Goal: Transaction & Acquisition: Purchase product/service

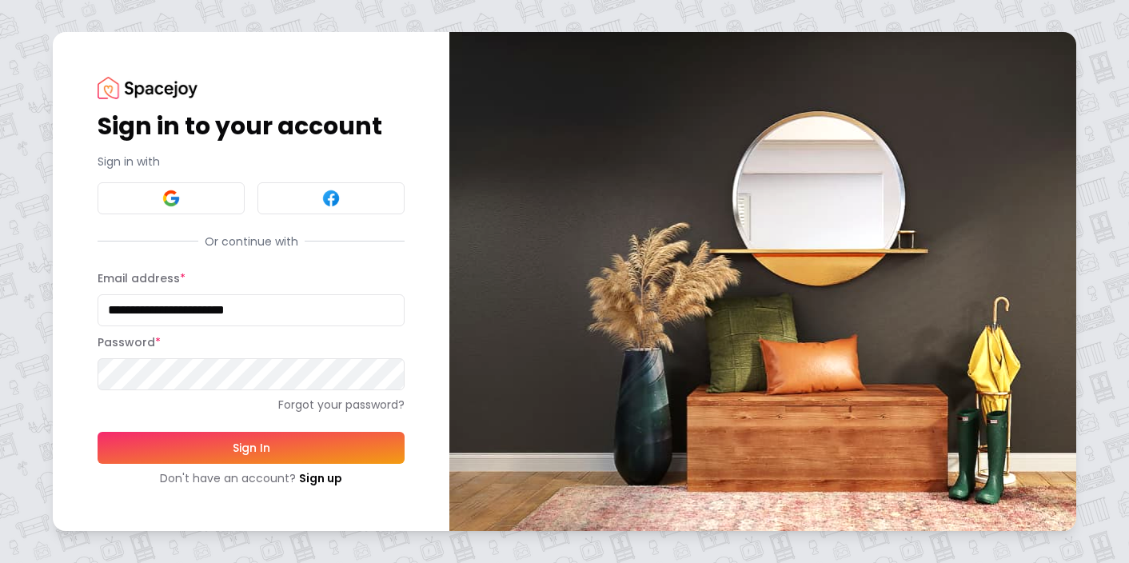
click at [205, 449] on button "Sign In" at bounding box center [251, 448] width 307 height 32
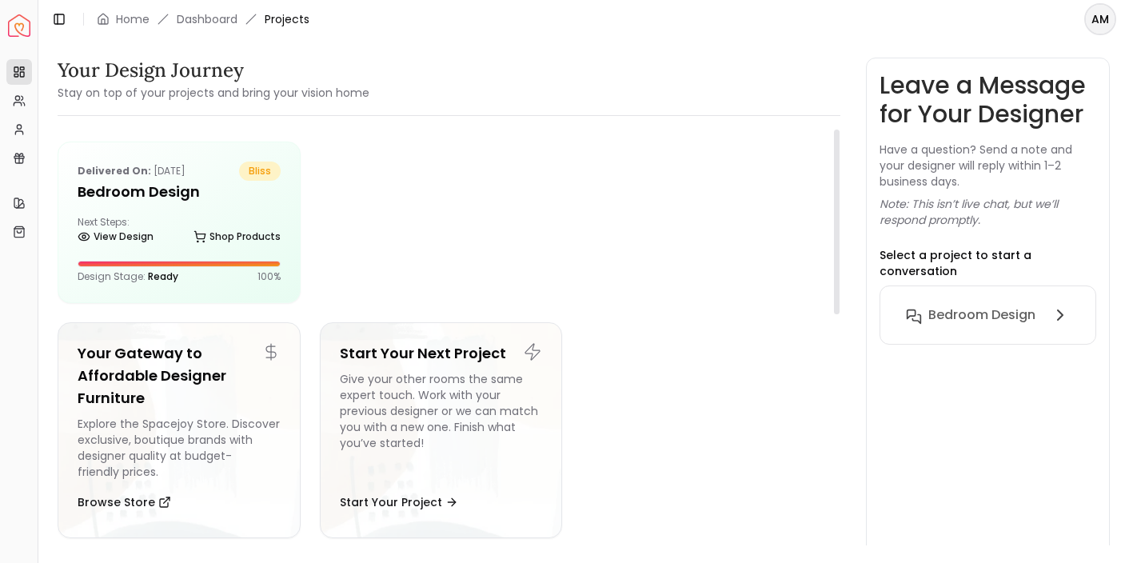
scroll to position [3, 0]
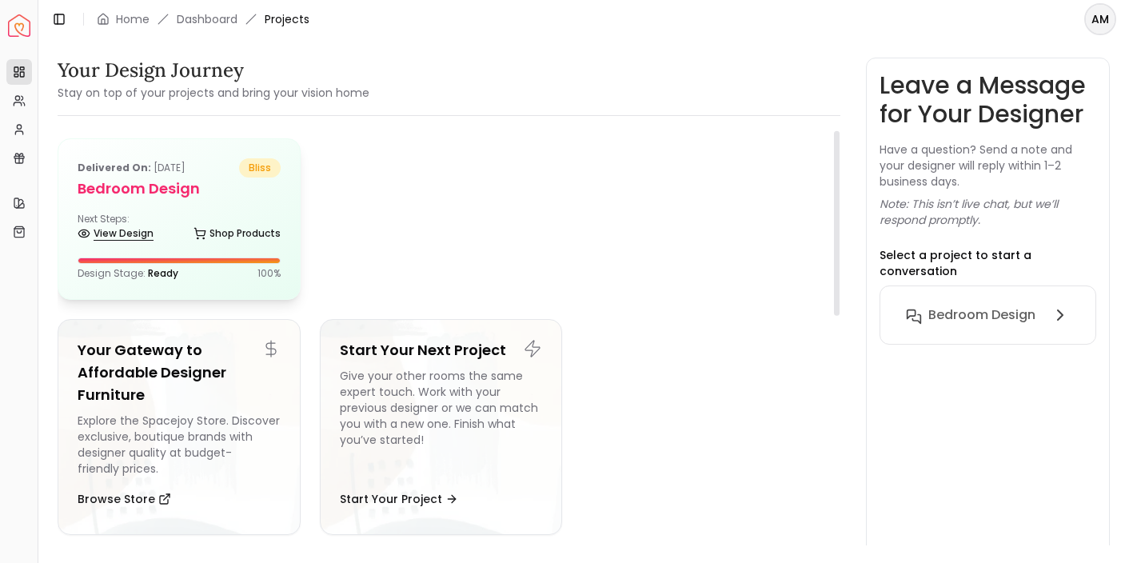
click at [78, 228] on icon at bounding box center [84, 233] width 13 height 13
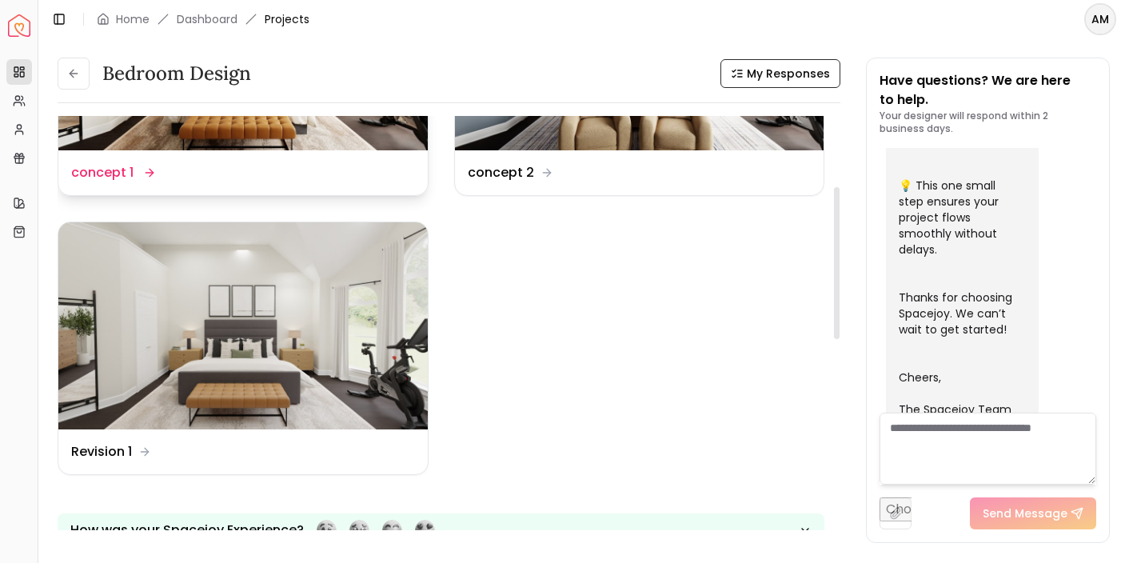
scroll to position [192, 0]
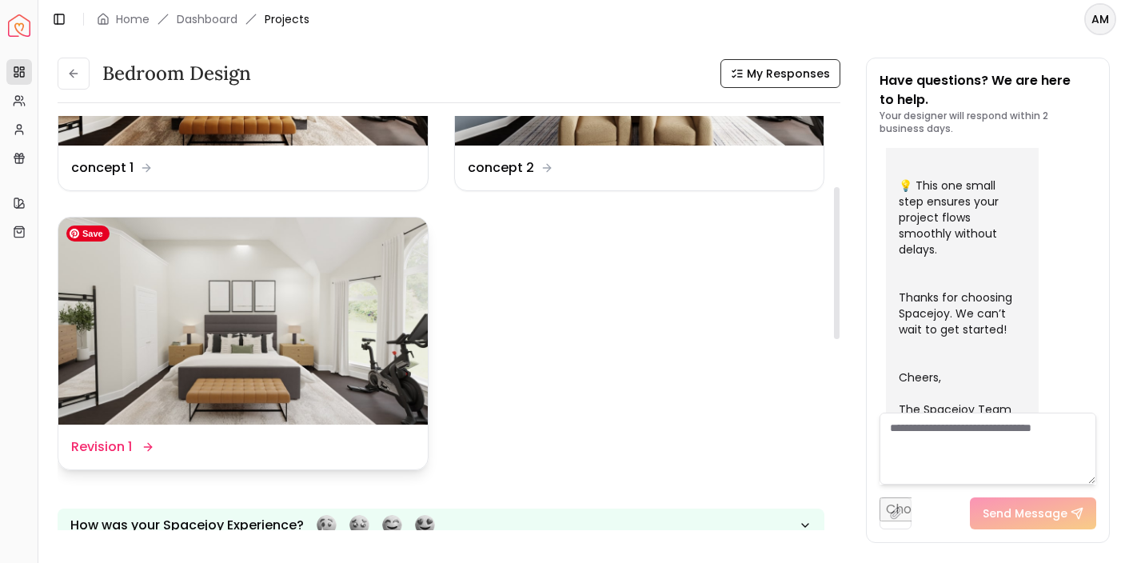
click at [285, 345] on img at bounding box center [242, 321] width 369 height 208
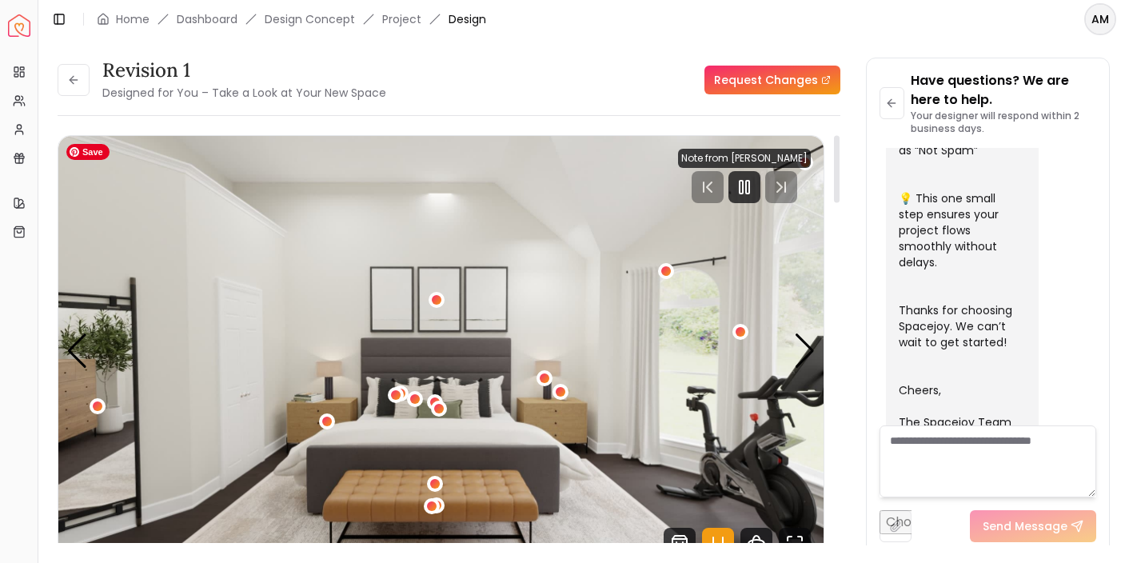
scroll to position [38, 0]
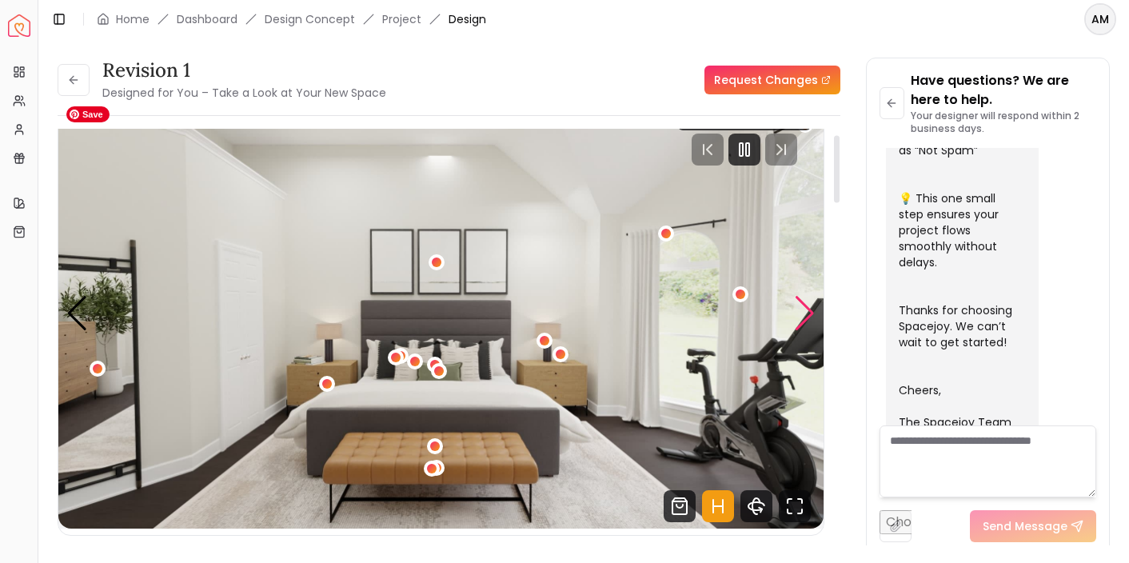
click at [811, 314] on div "Next slide" at bounding box center [805, 313] width 22 height 35
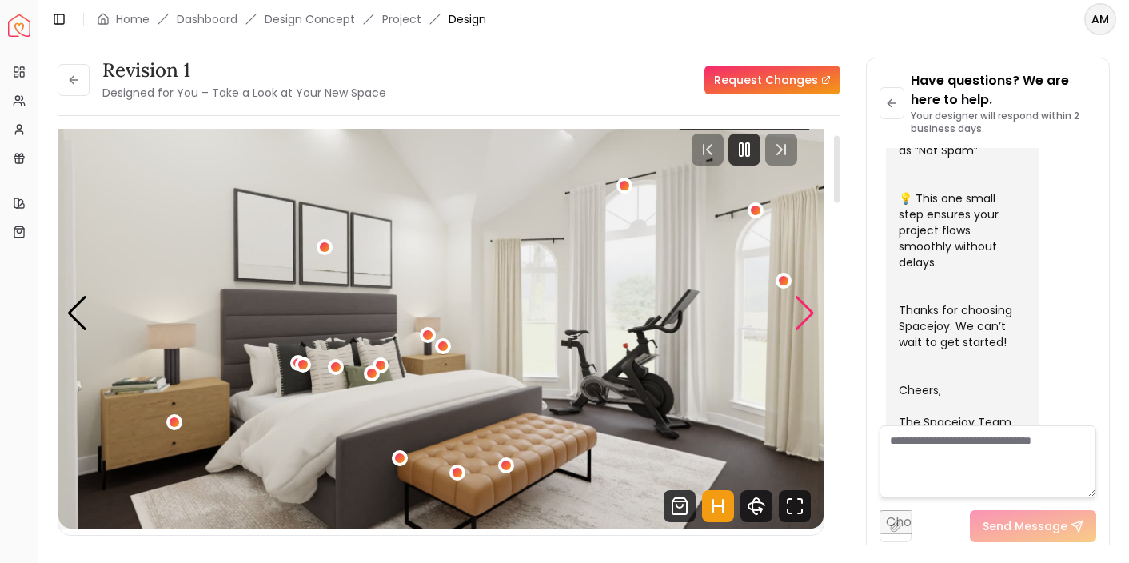
click at [811, 314] on div "Next slide" at bounding box center [805, 313] width 22 height 35
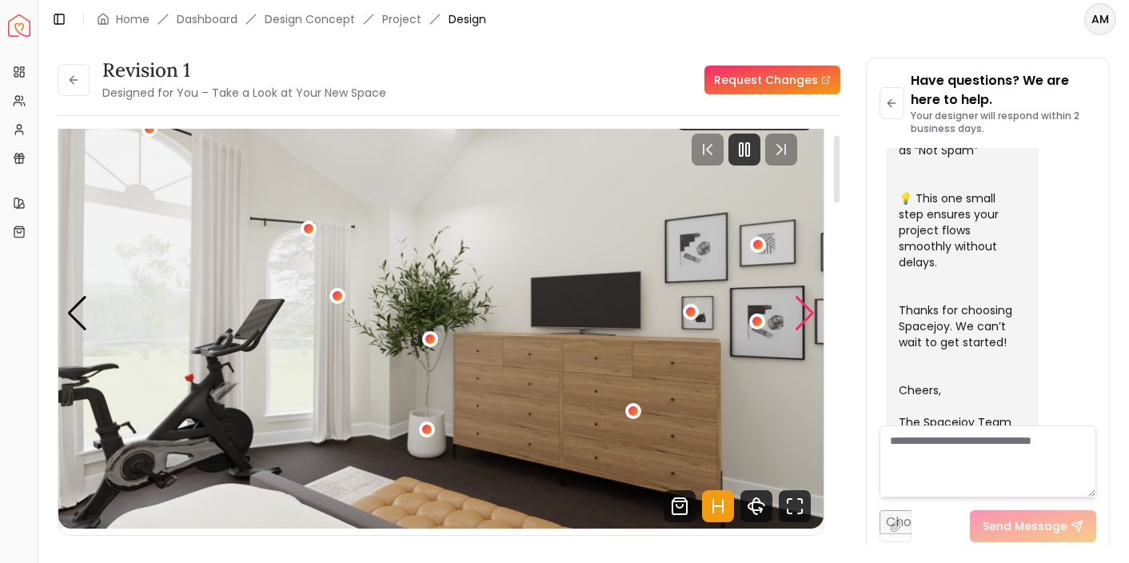
click at [796, 301] on div "Next slide" at bounding box center [805, 313] width 22 height 35
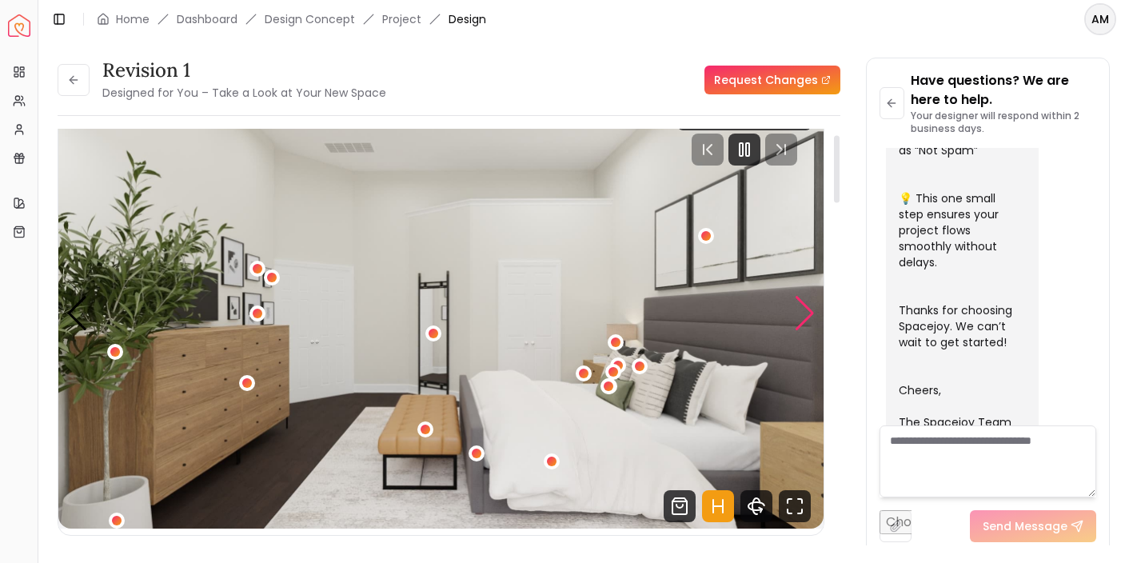
click at [796, 301] on div "Next slide" at bounding box center [805, 313] width 22 height 35
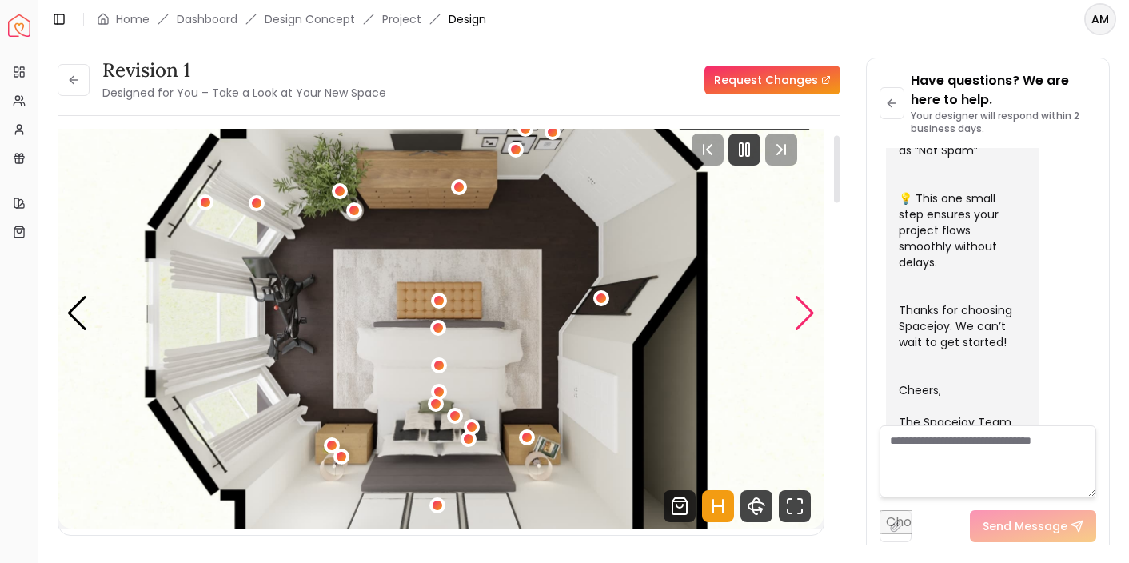
click at [796, 301] on div "Next slide" at bounding box center [805, 313] width 22 height 35
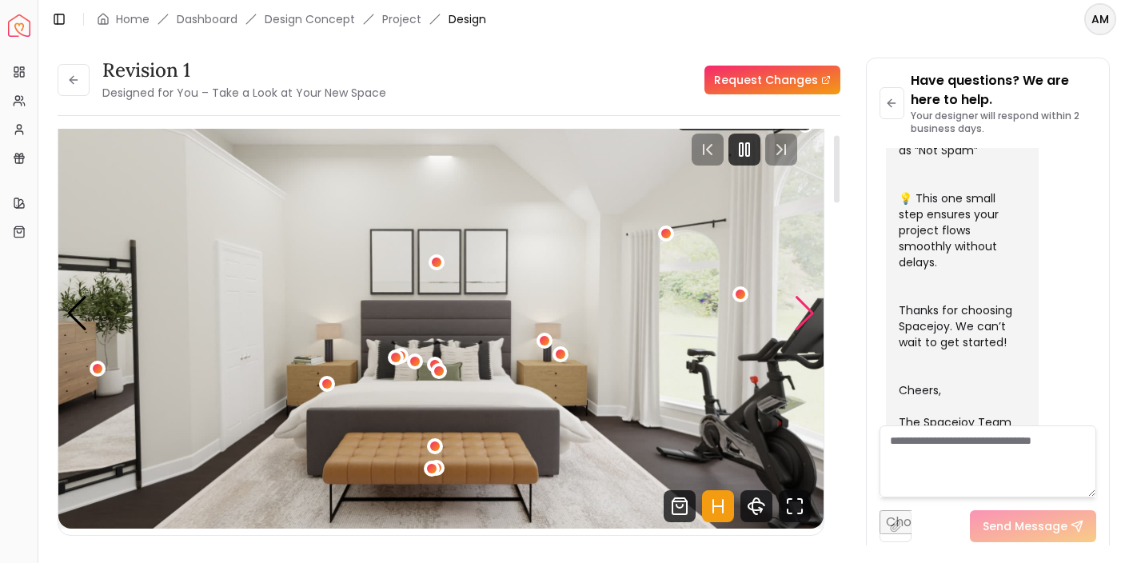
click at [796, 301] on div "Next slide" at bounding box center [805, 313] width 22 height 35
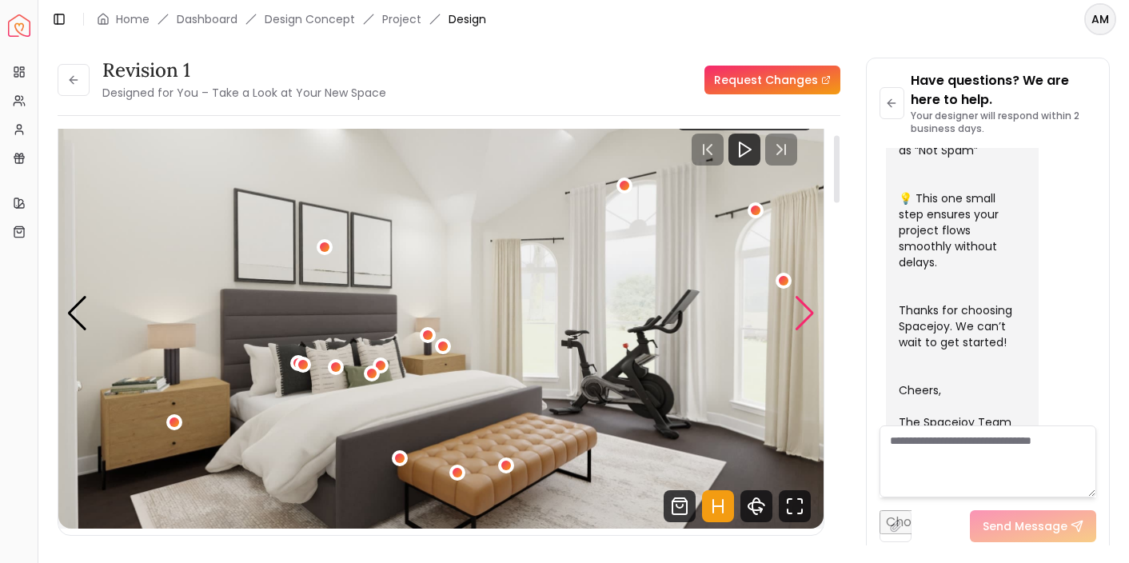
click at [803, 305] on div "Next slide" at bounding box center [805, 313] width 22 height 35
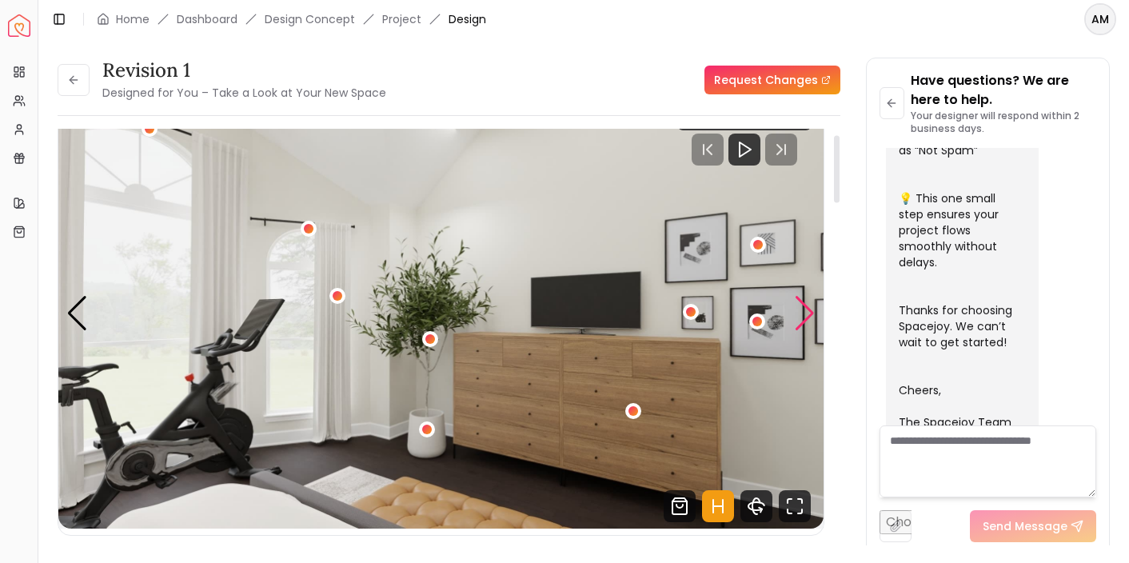
click at [803, 305] on div "Next slide" at bounding box center [805, 313] width 22 height 35
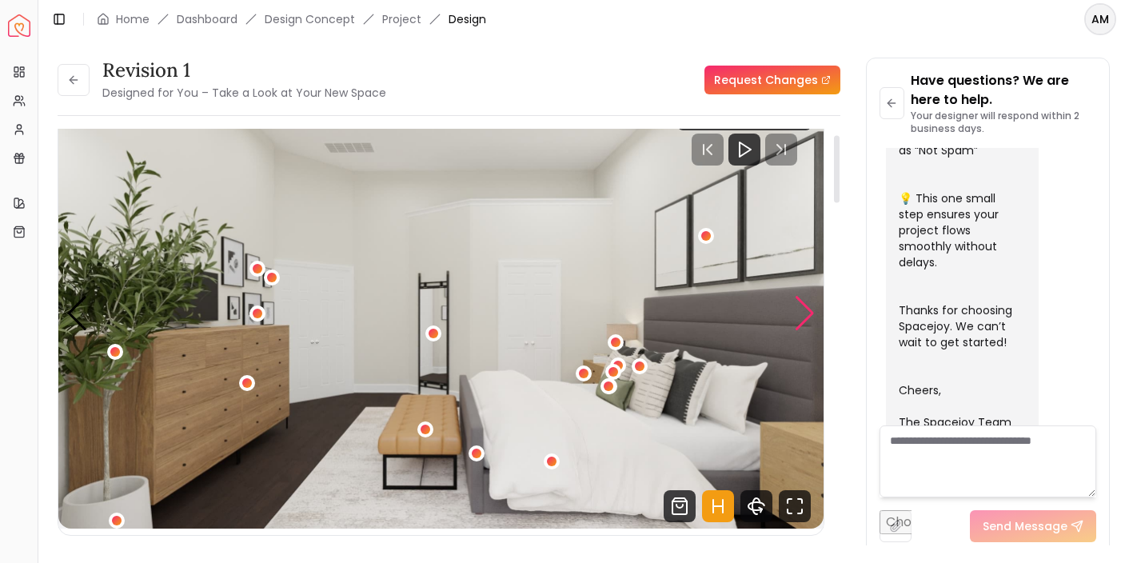
click at [803, 305] on div "Next slide" at bounding box center [805, 313] width 22 height 35
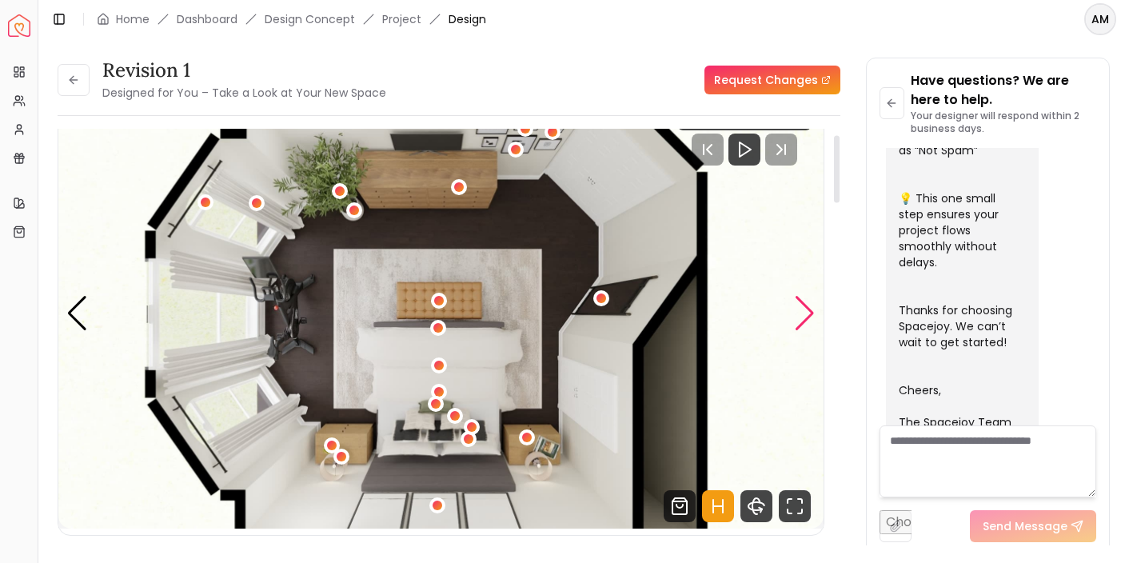
click at [803, 305] on div "Next slide" at bounding box center [805, 313] width 22 height 35
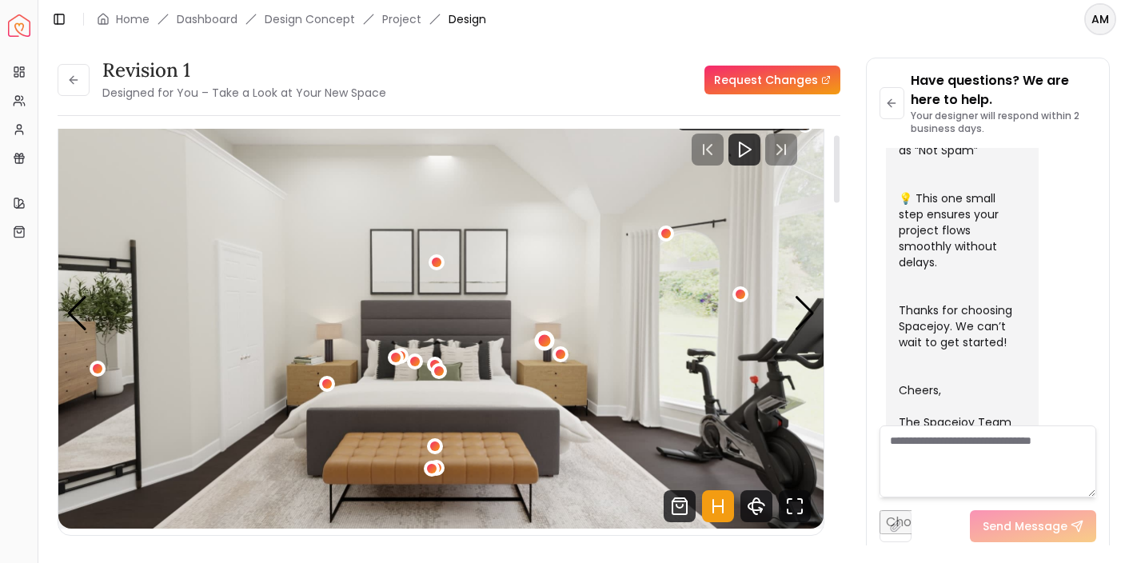
click at [545, 339] on div "1 / 5" at bounding box center [544, 341] width 12 height 12
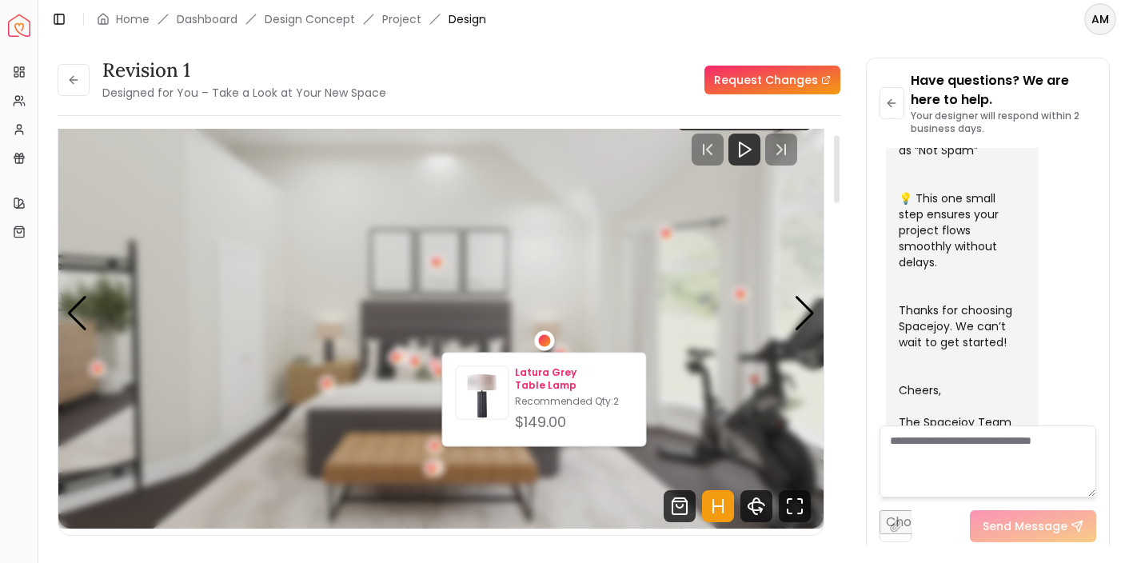
click at [545, 374] on p "Latura Grey Table Lamp" at bounding box center [574, 379] width 118 height 26
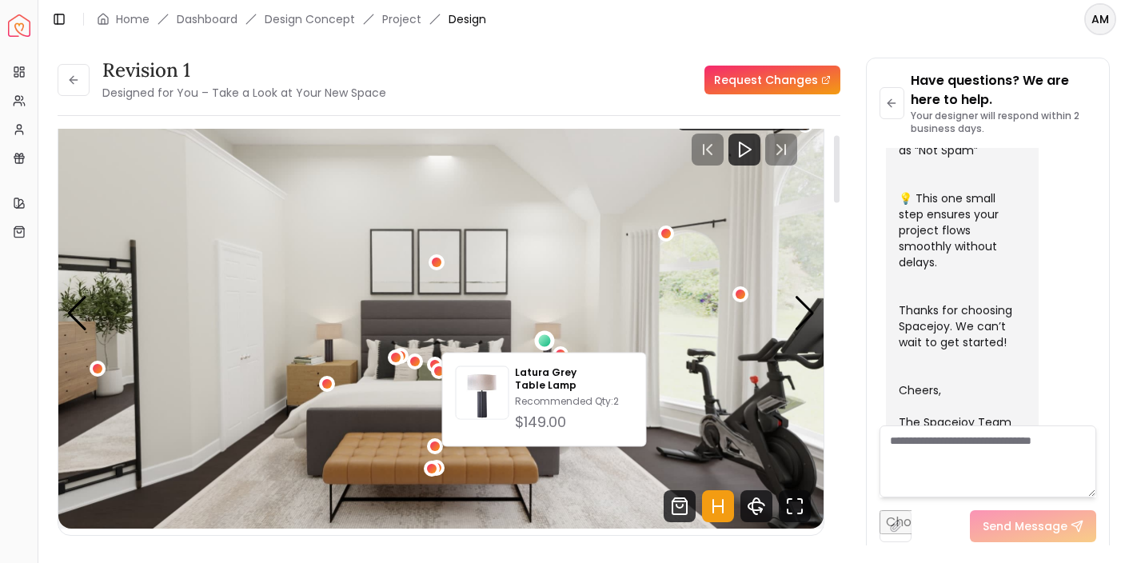
click at [554, 74] on div "Revision 1 Designed for You – Take a Look at Your New Space Request Changes" at bounding box center [449, 80] width 783 height 45
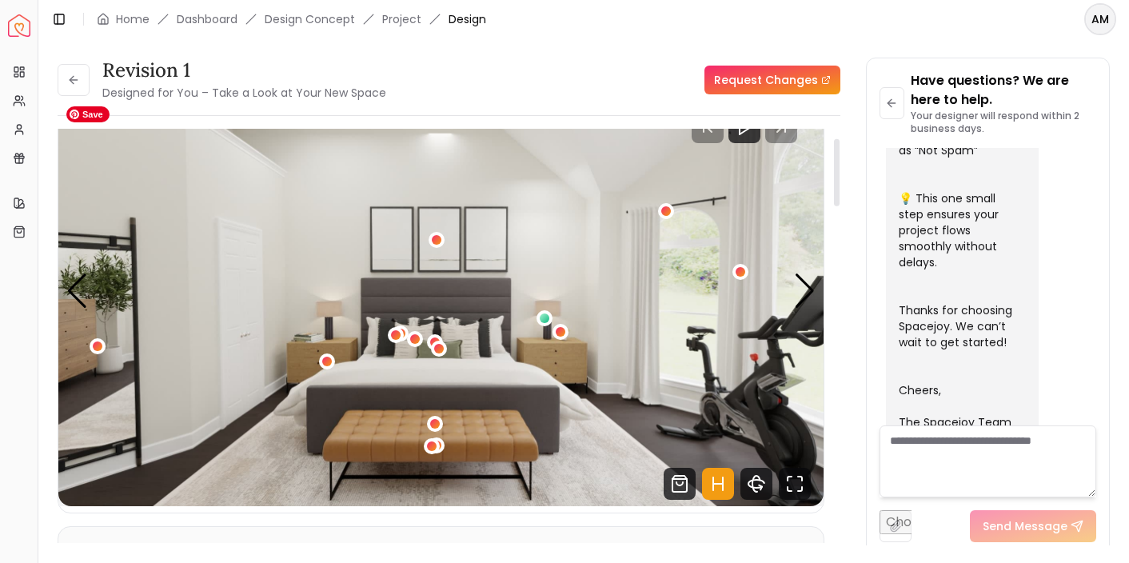
scroll to position [62, 0]
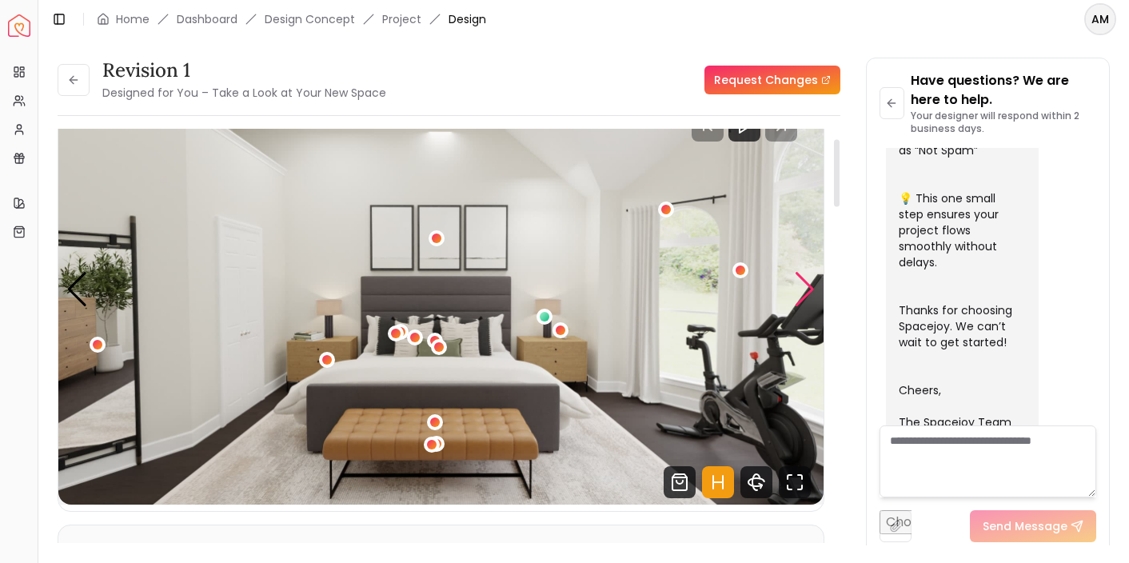
click at [807, 289] on div "Next slide" at bounding box center [805, 289] width 22 height 35
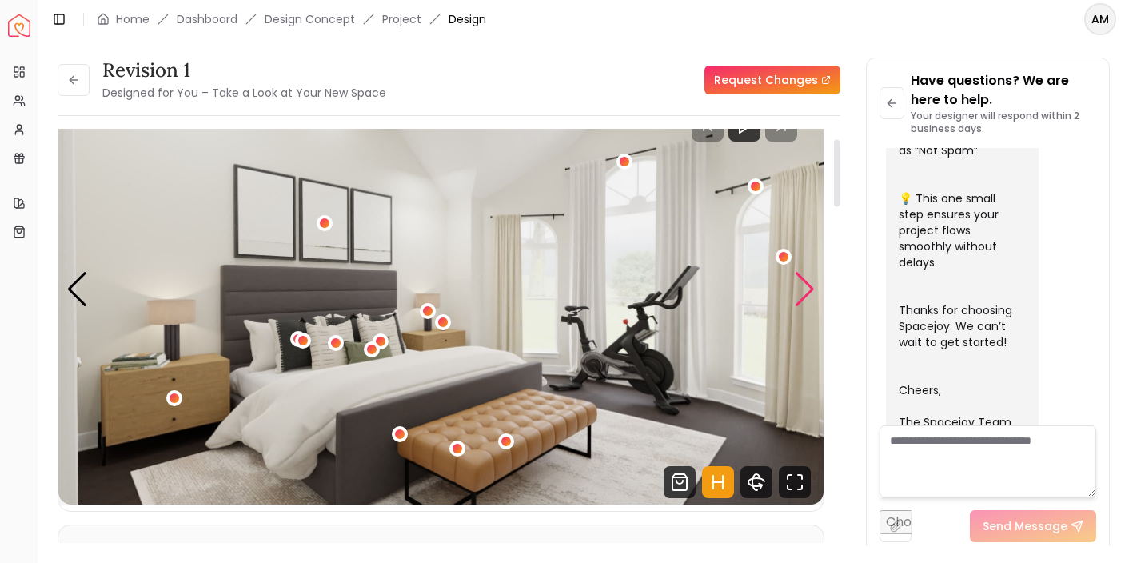
click at [807, 289] on div "Next slide" at bounding box center [805, 289] width 22 height 35
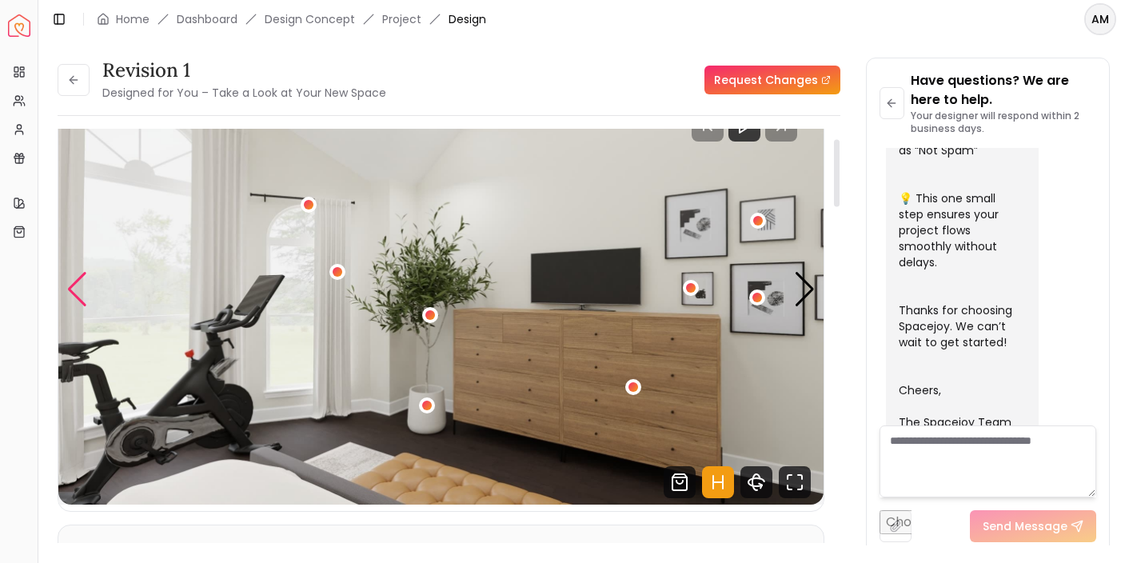
click at [78, 286] on div "Previous slide" at bounding box center [77, 289] width 22 height 35
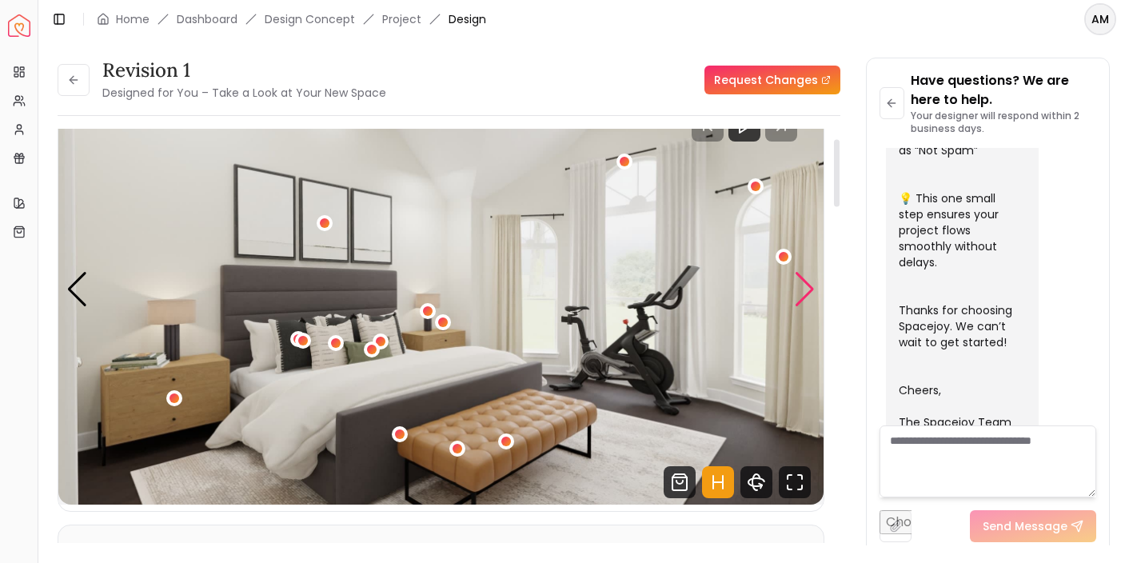
click at [800, 292] on div "Next slide" at bounding box center [805, 289] width 22 height 35
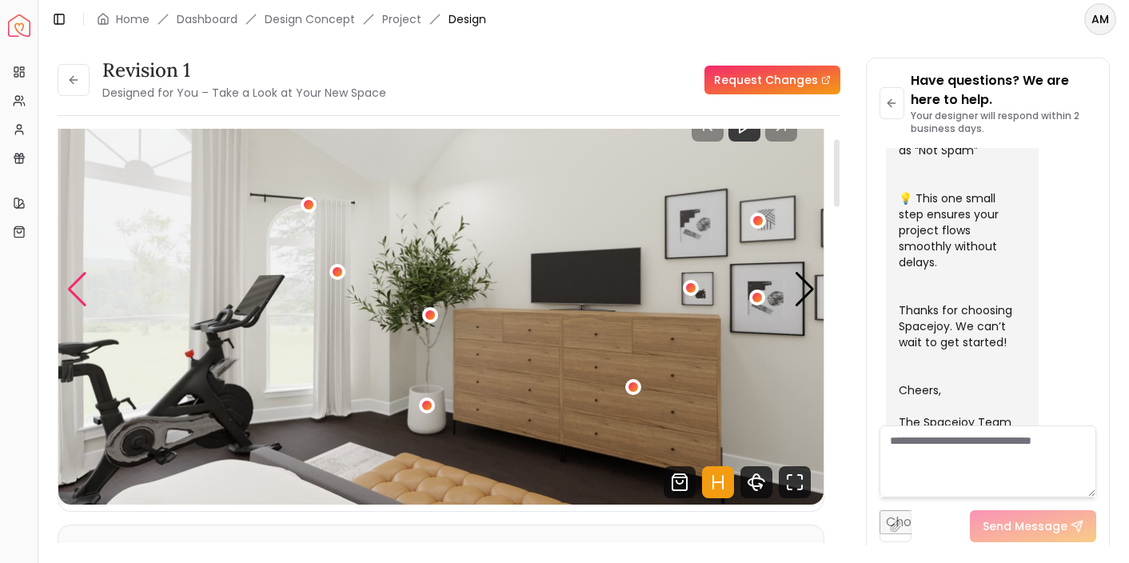
click at [78, 286] on div "Previous slide" at bounding box center [77, 289] width 22 height 35
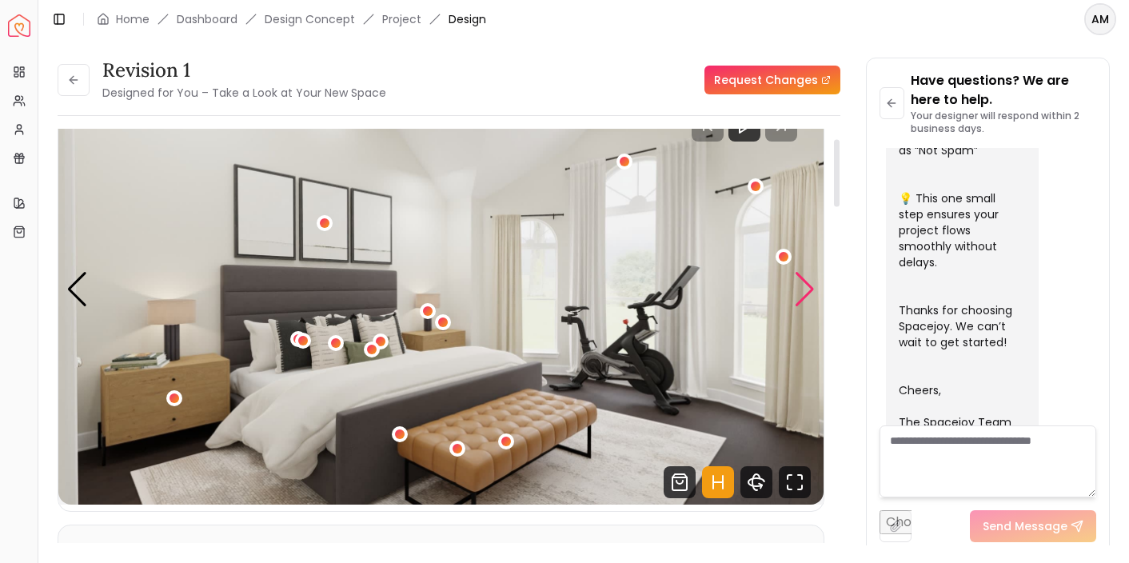
click at [809, 289] on div "Next slide" at bounding box center [805, 289] width 22 height 35
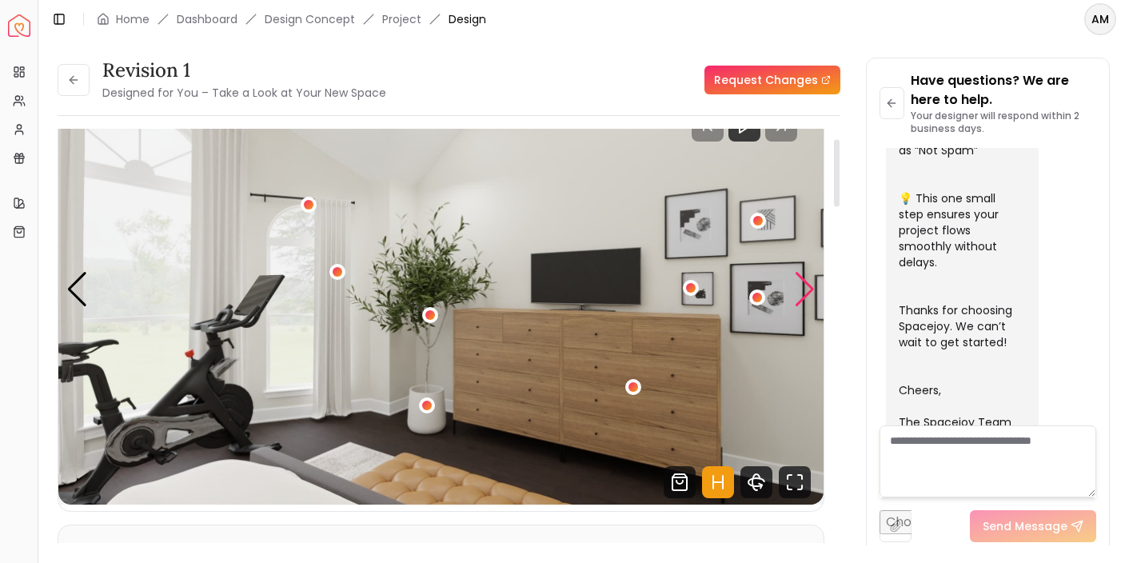
click at [805, 278] on div "Next slide" at bounding box center [805, 289] width 22 height 35
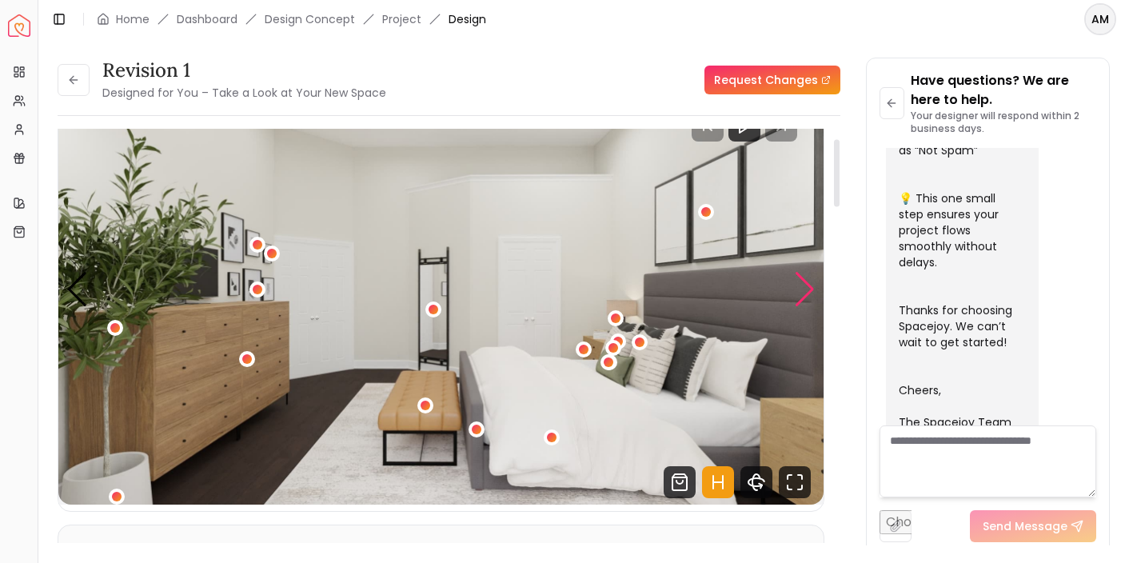
click at [805, 278] on div "Next slide" at bounding box center [805, 289] width 22 height 35
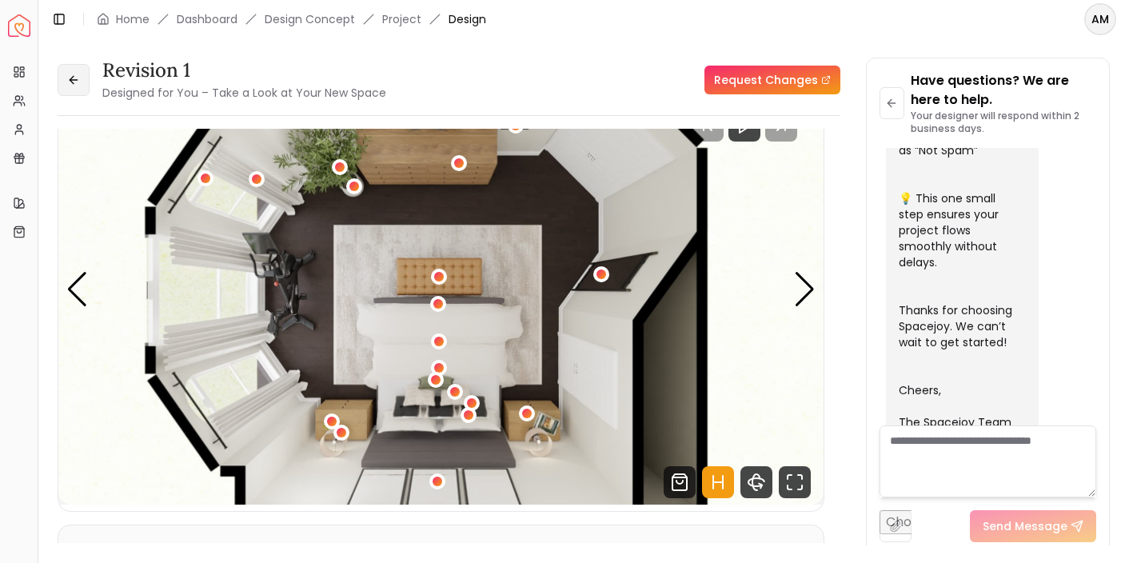
click at [80, 79] on button at bounding box center [74, 80] width 32 height 32
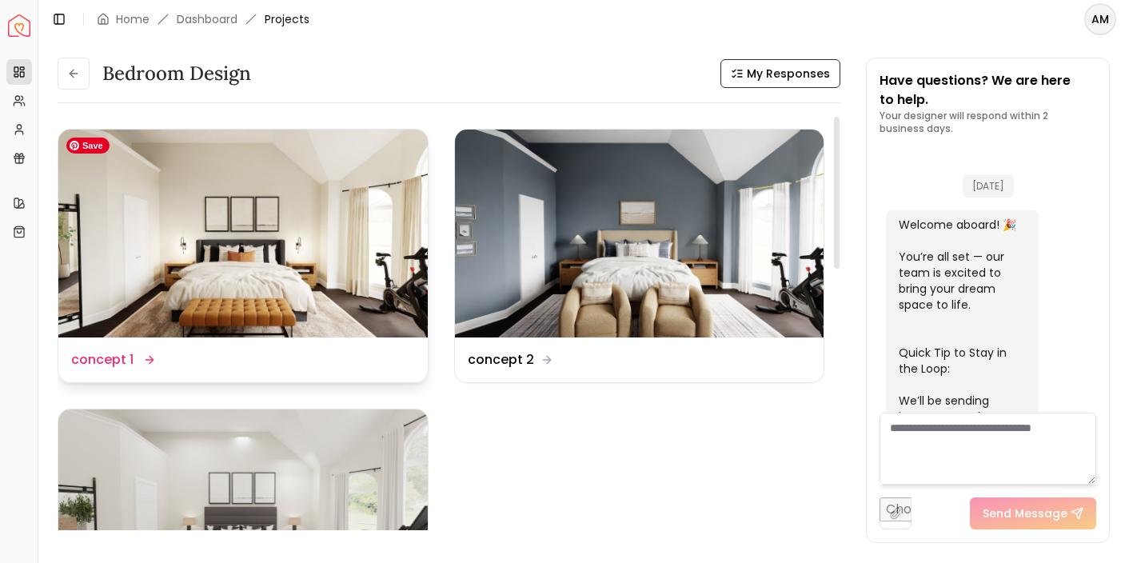
scroll to position [679, 0]
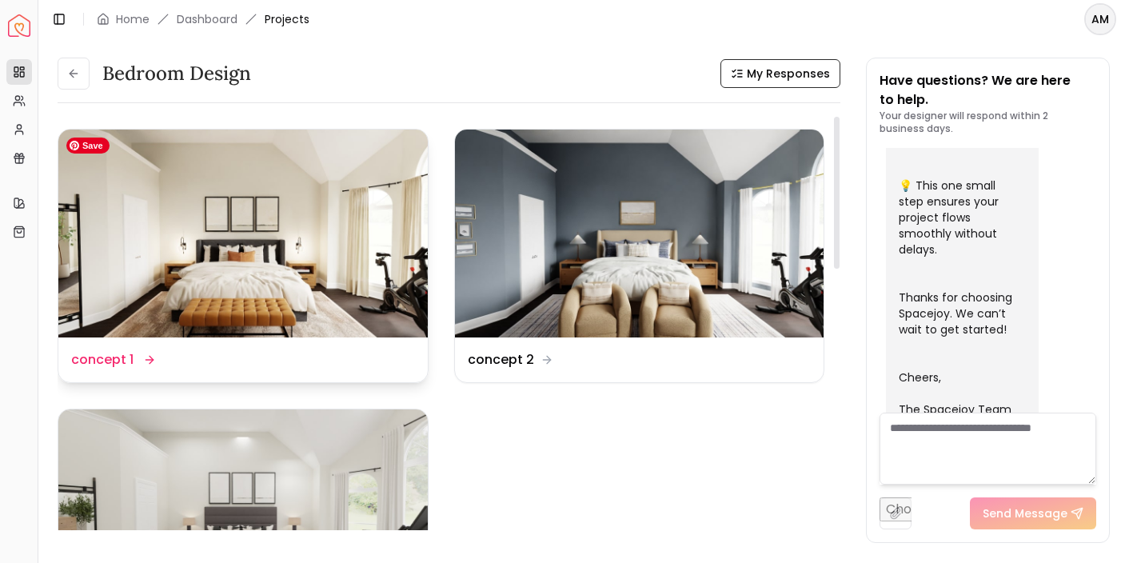
click at [345, 233] on img at bounding box center [242, 234] width 369 height 208
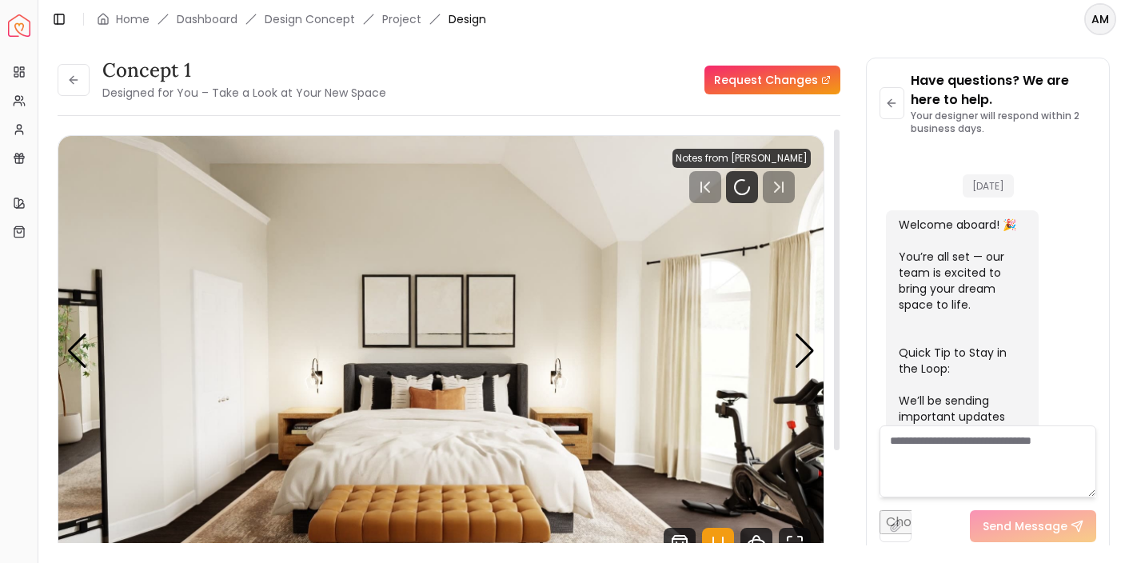
scroll to position [666, 0]
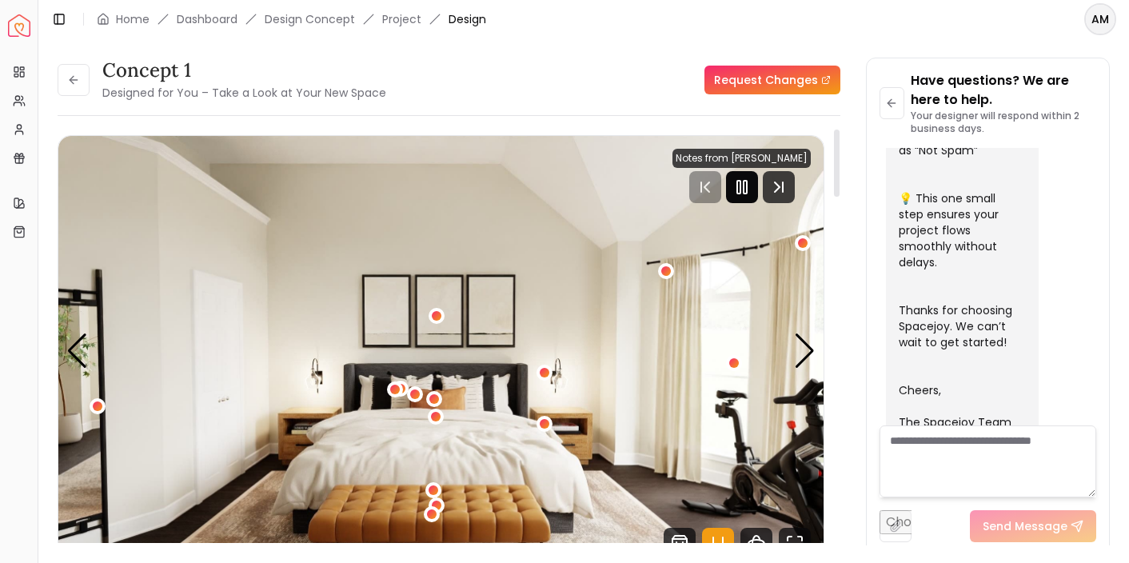
click at [747, 186] on rect "Pause" at bounding box center [745, 187] width 3 height 13
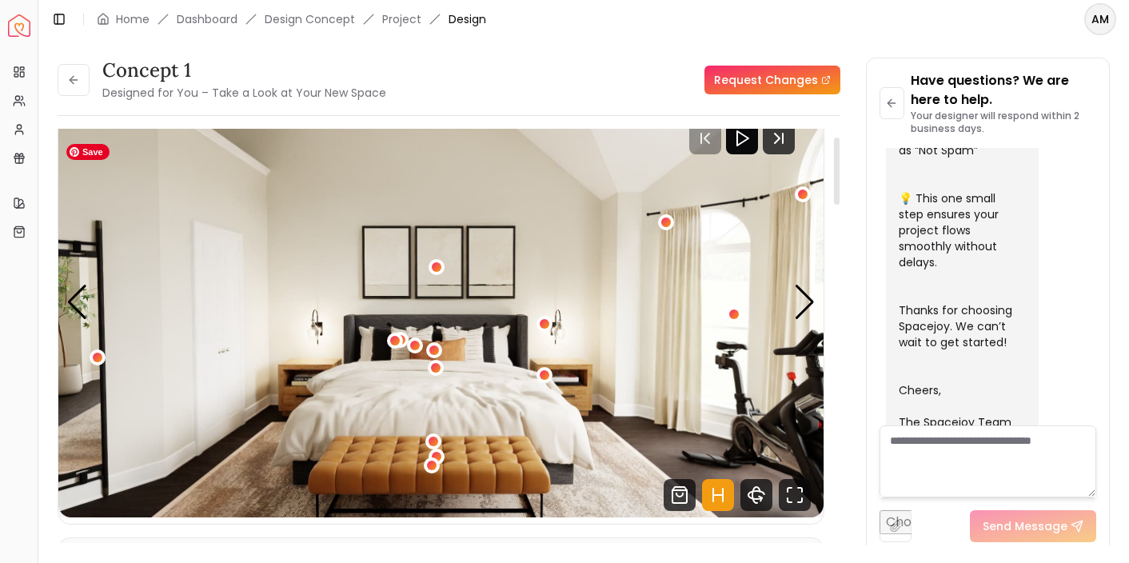
scroll to position [50, 0]
click at [68, 79] on icon at bounding box center [73, 80] width 13 height 13
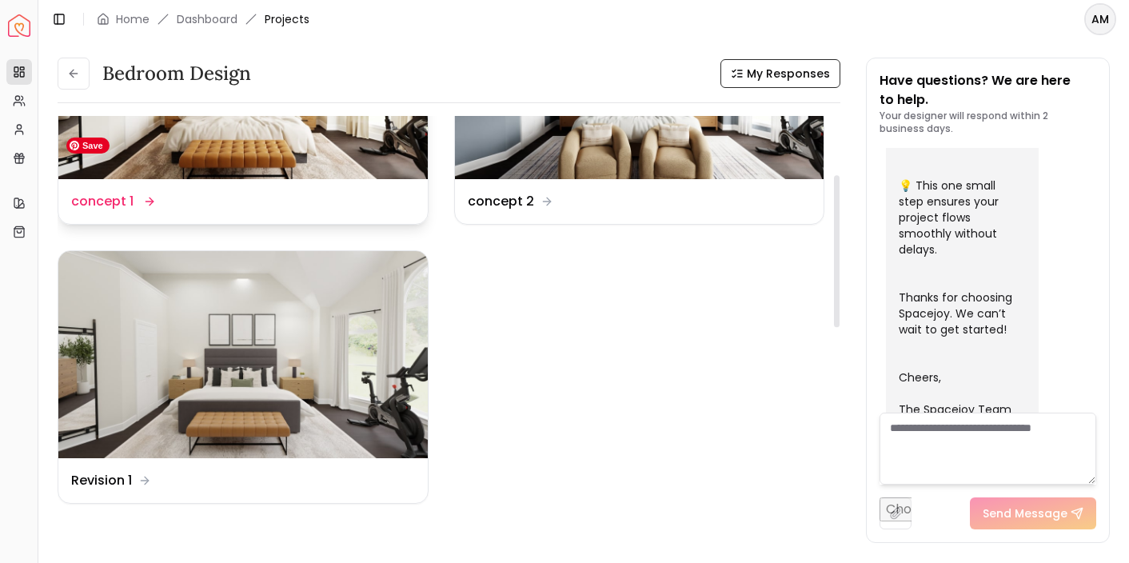
scroll to position [160, 0]
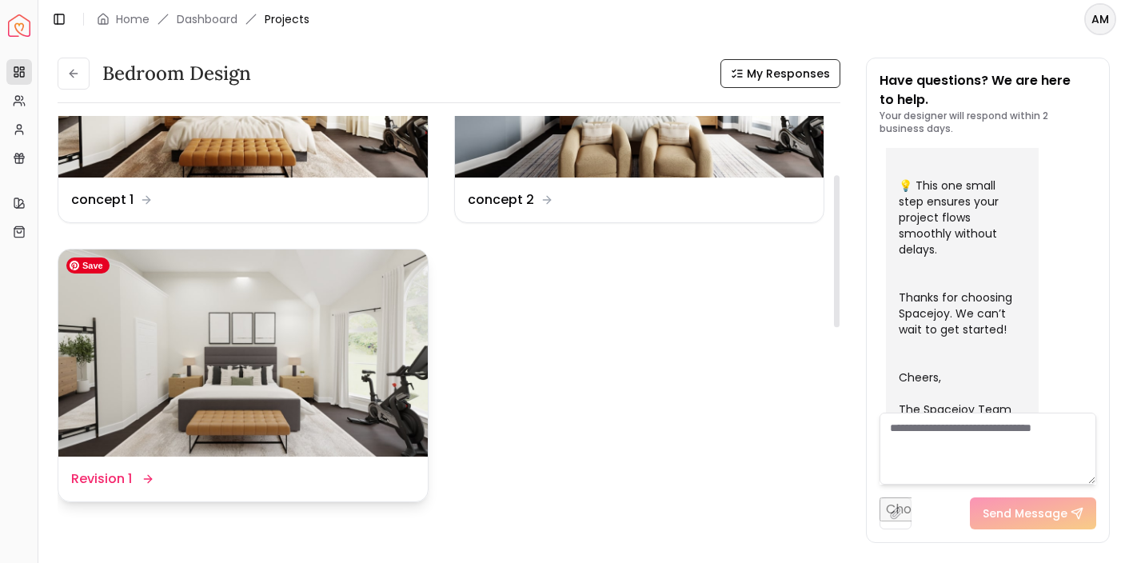
click at [283, 307] on img at bounding box center [242, 353] width 369 height 208
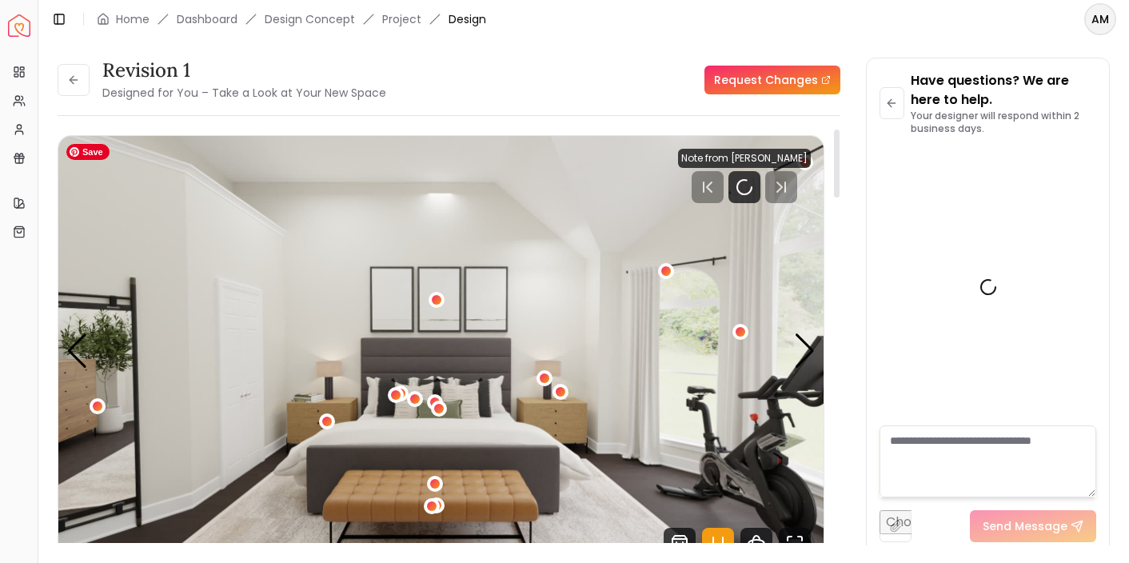
scroll to position [666, 0]
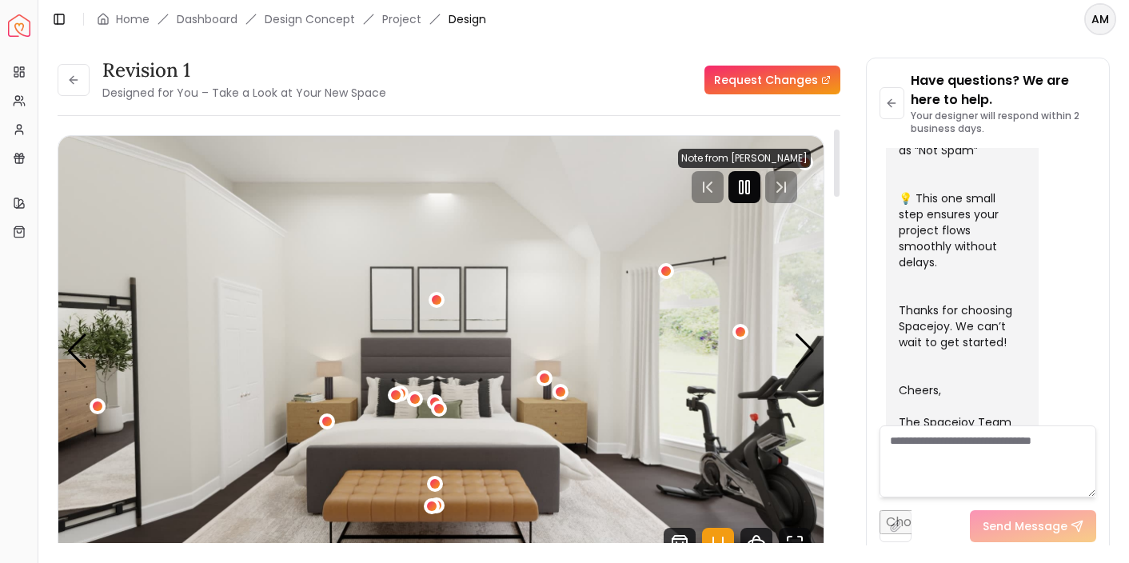
click at [743, 181] on rect "Pause" at bounding box center [741, 187] width 3 height 13
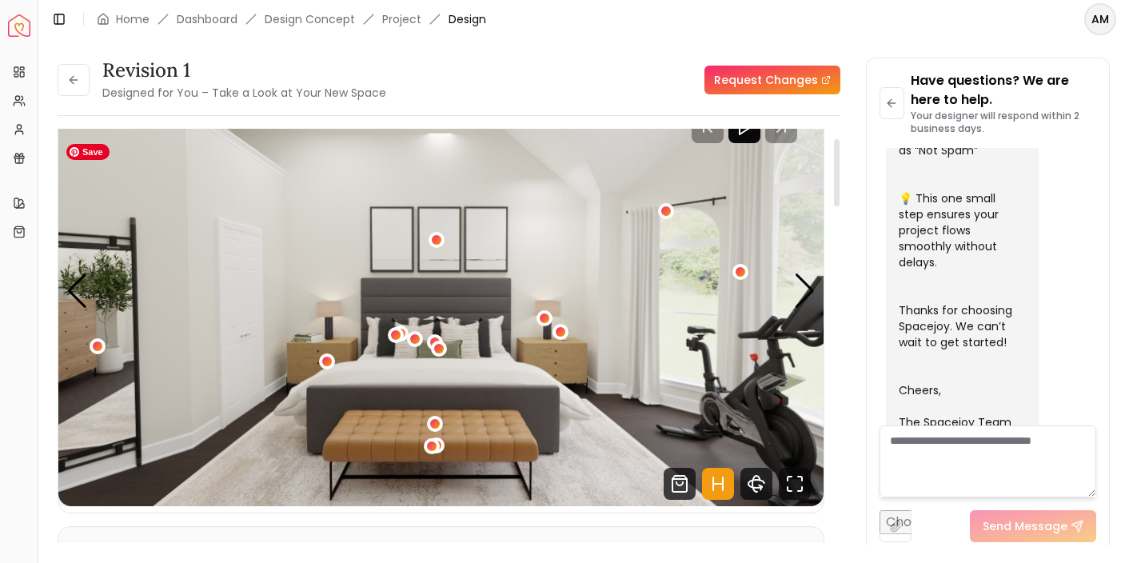
scroll to position [59, 0]
click at [560, 335] on div "1 / 5" at bounding box center [561, 332] width 12 height 12
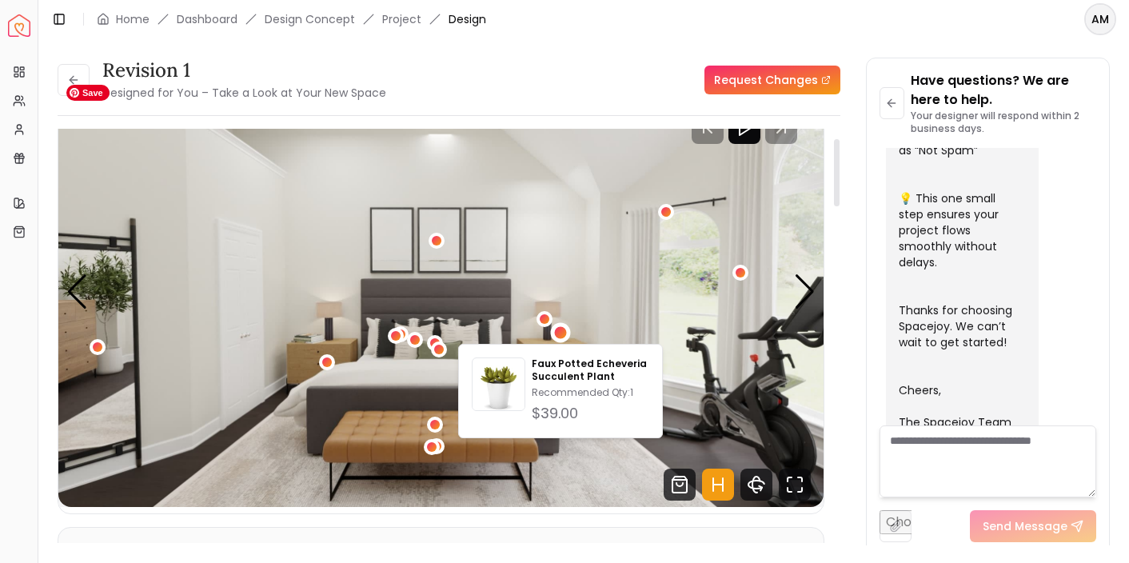
click at [345, 321] on img "1 / 5" at bounding box center [440, 292] width 765 height 430
click at [348, 316] on img "1 / 5" at bounding box center [440, 292] width 765 height 430
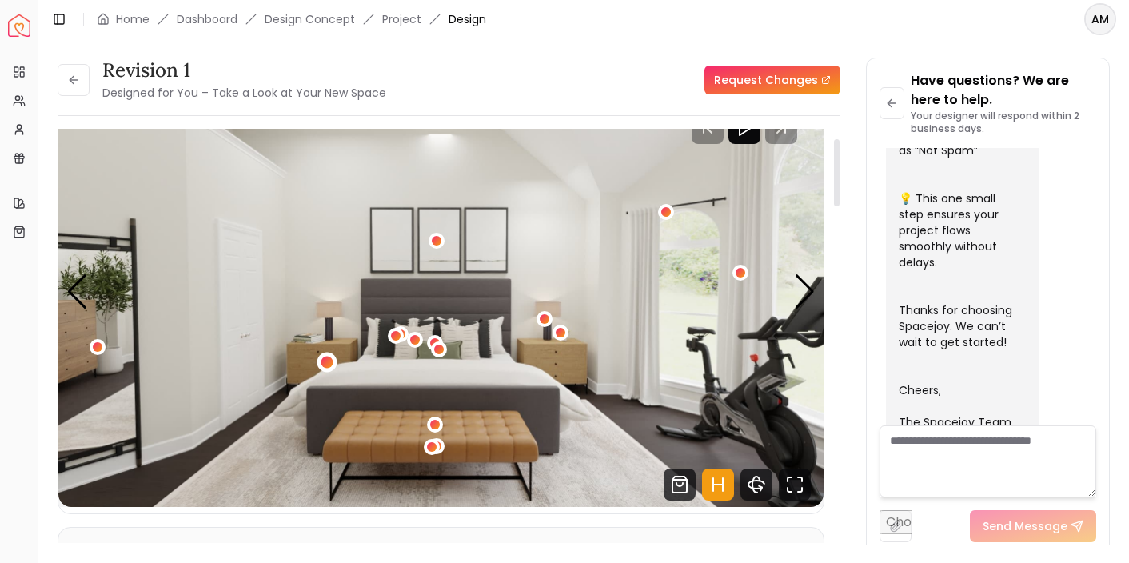
click at [325, 360] on div "1 / 5" at bounding box center [327, 363] width 12 height 12
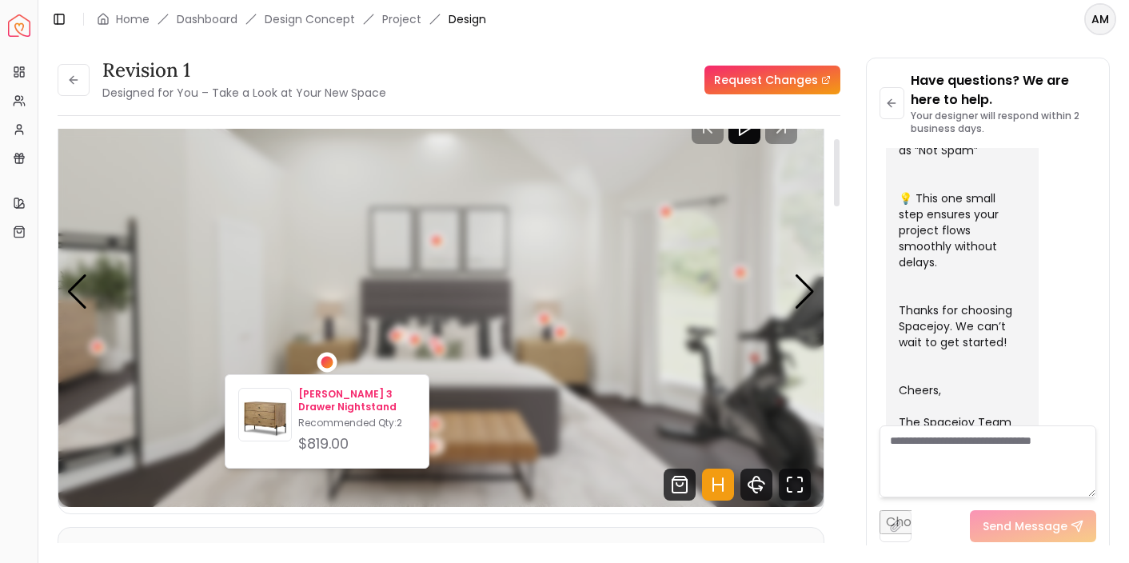
click at [329, 405] on p "[PERSON_NAME] 3 Drawer Nightstand" at bounding box center [357, 401] width 118 height 26
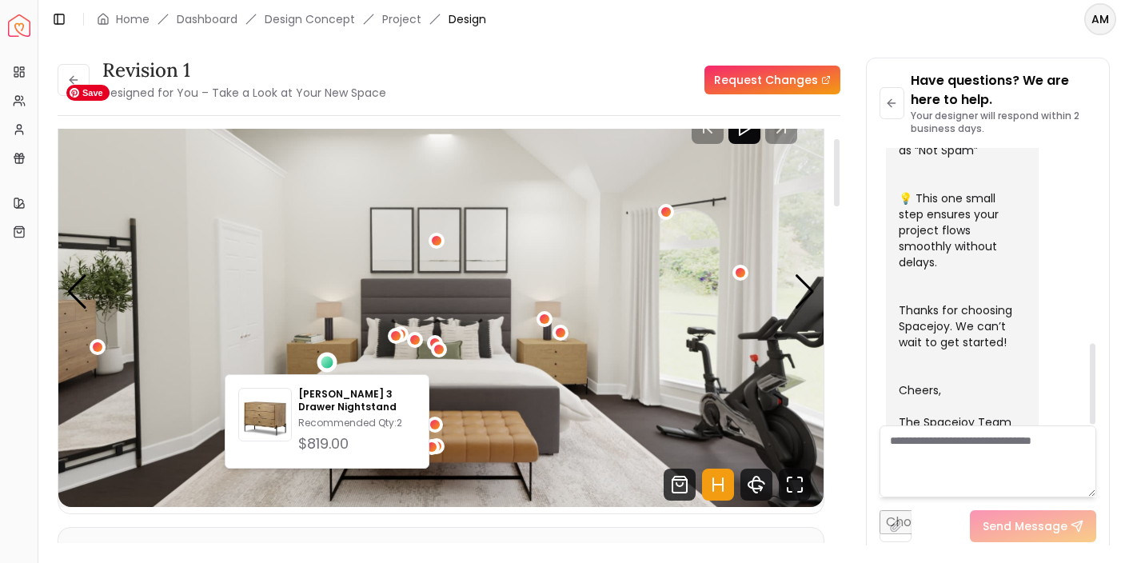
click at [628, 250] on img "1 / 5" at bounding box center [440, 292] width 765 height 430
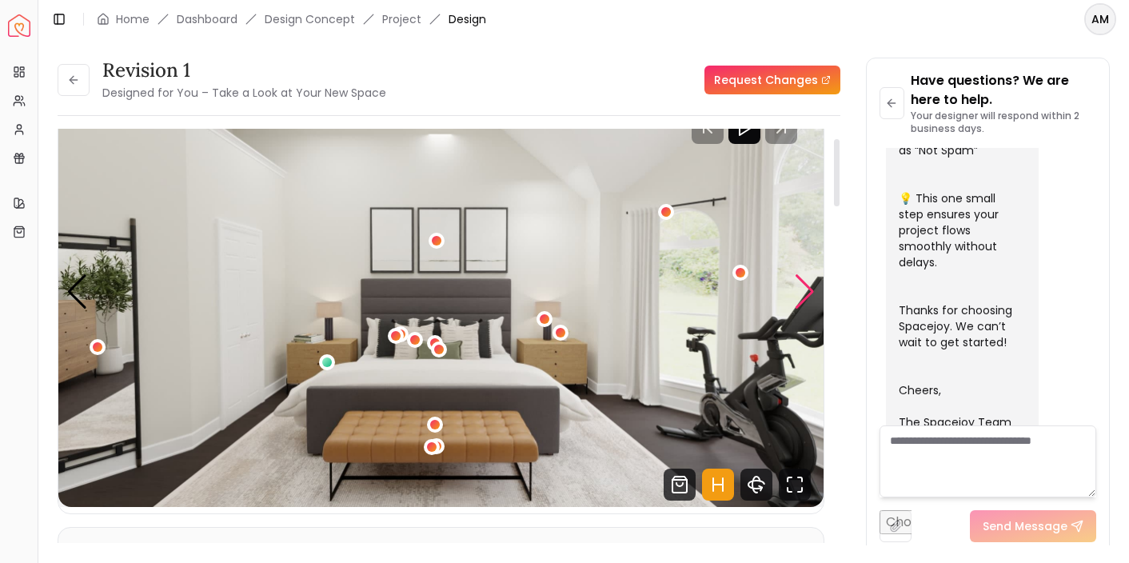
click at [805, 293] on div "Next slide" at bounding box center [805, 291] width 22 height 35
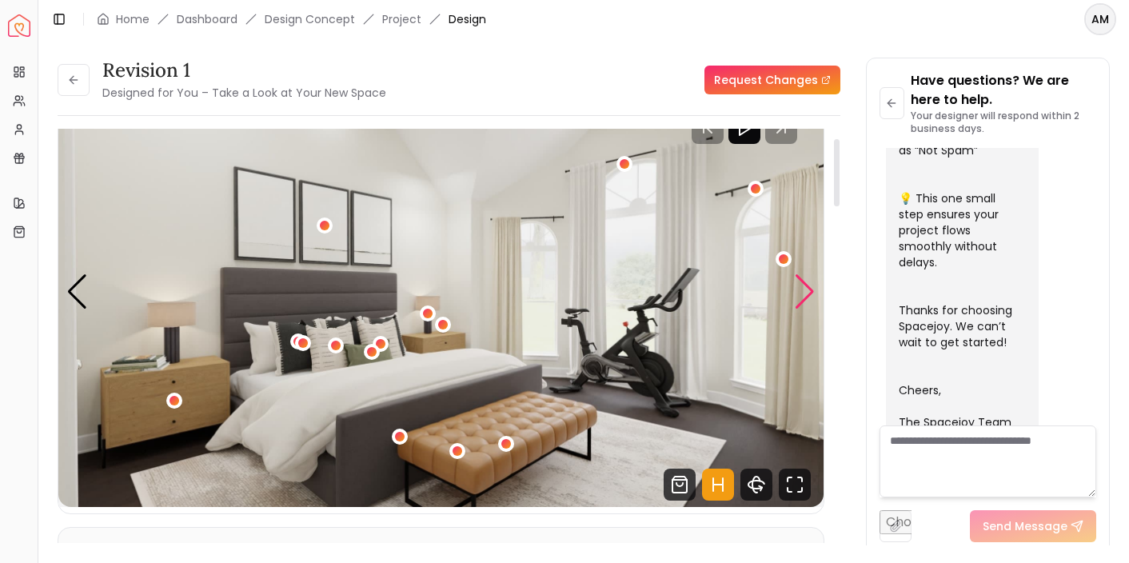
click at [805, 293] on div "Next slide" at bounding box center [805, 291] width 22 height 35
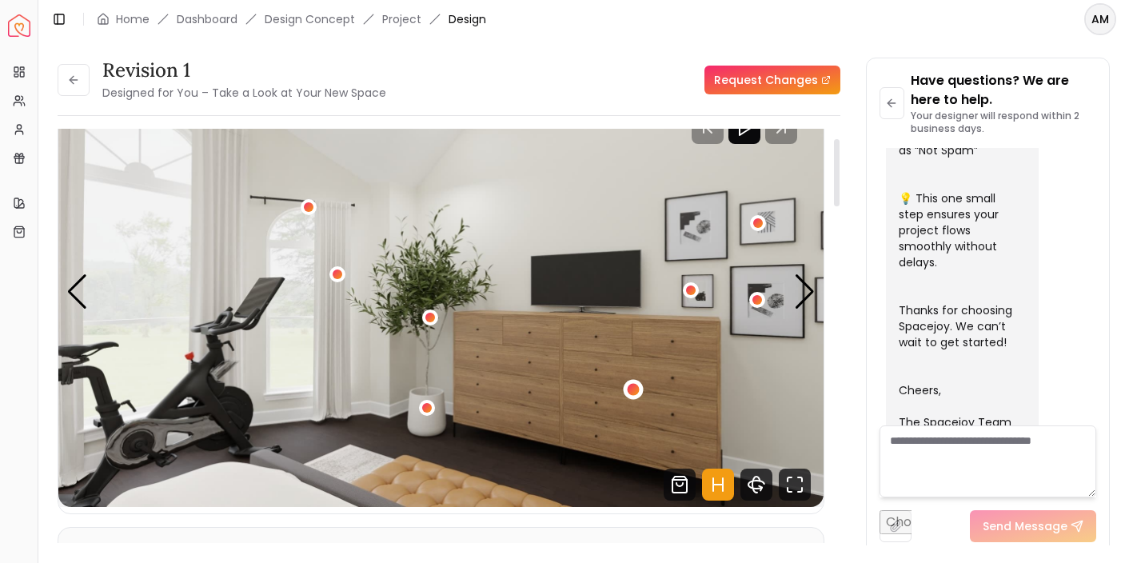
click at [635, 391] on div "3 / 5" at bounding box center [633, 390] width 12 height 12
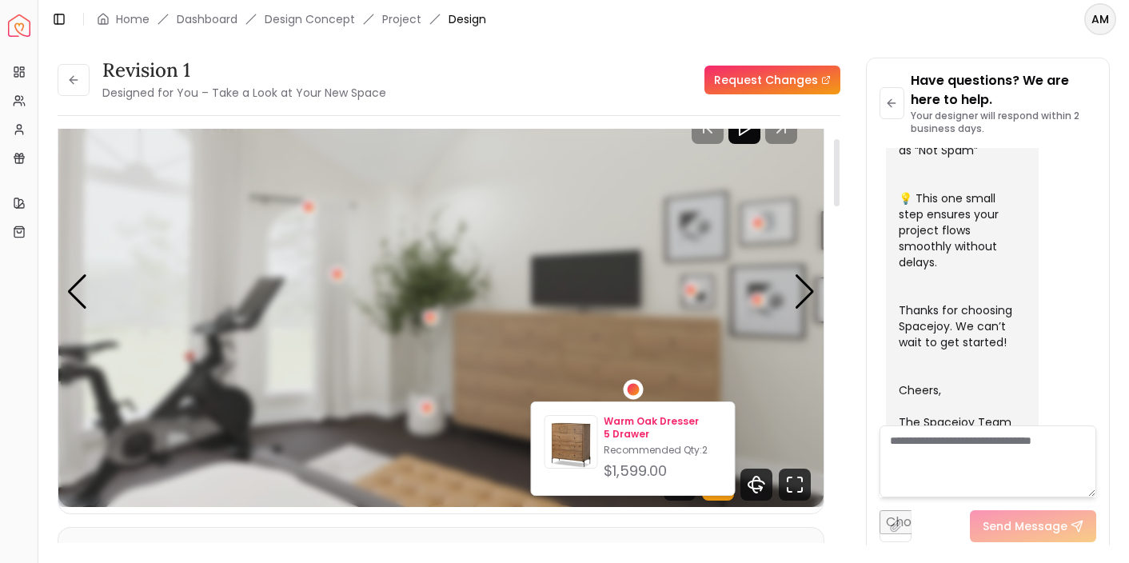
click at [632, 437] on p "Warm Oak Dresser 5 Drawer" at bounding box center [663, 428] width 118 height 26
